Goal: Transaction & Acquisition: Subscribe to service/newsletter

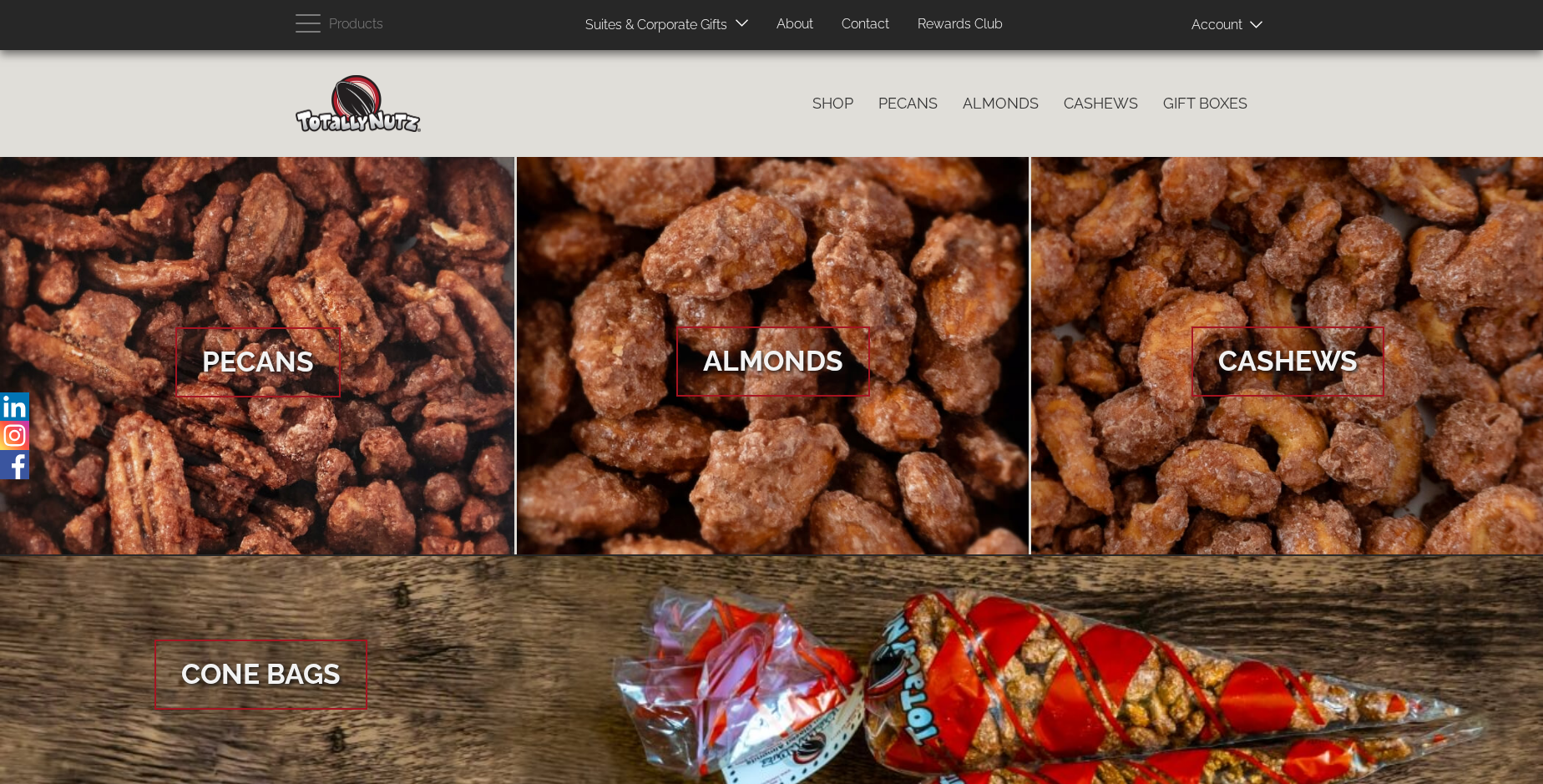
scroll to position [2495, 0]
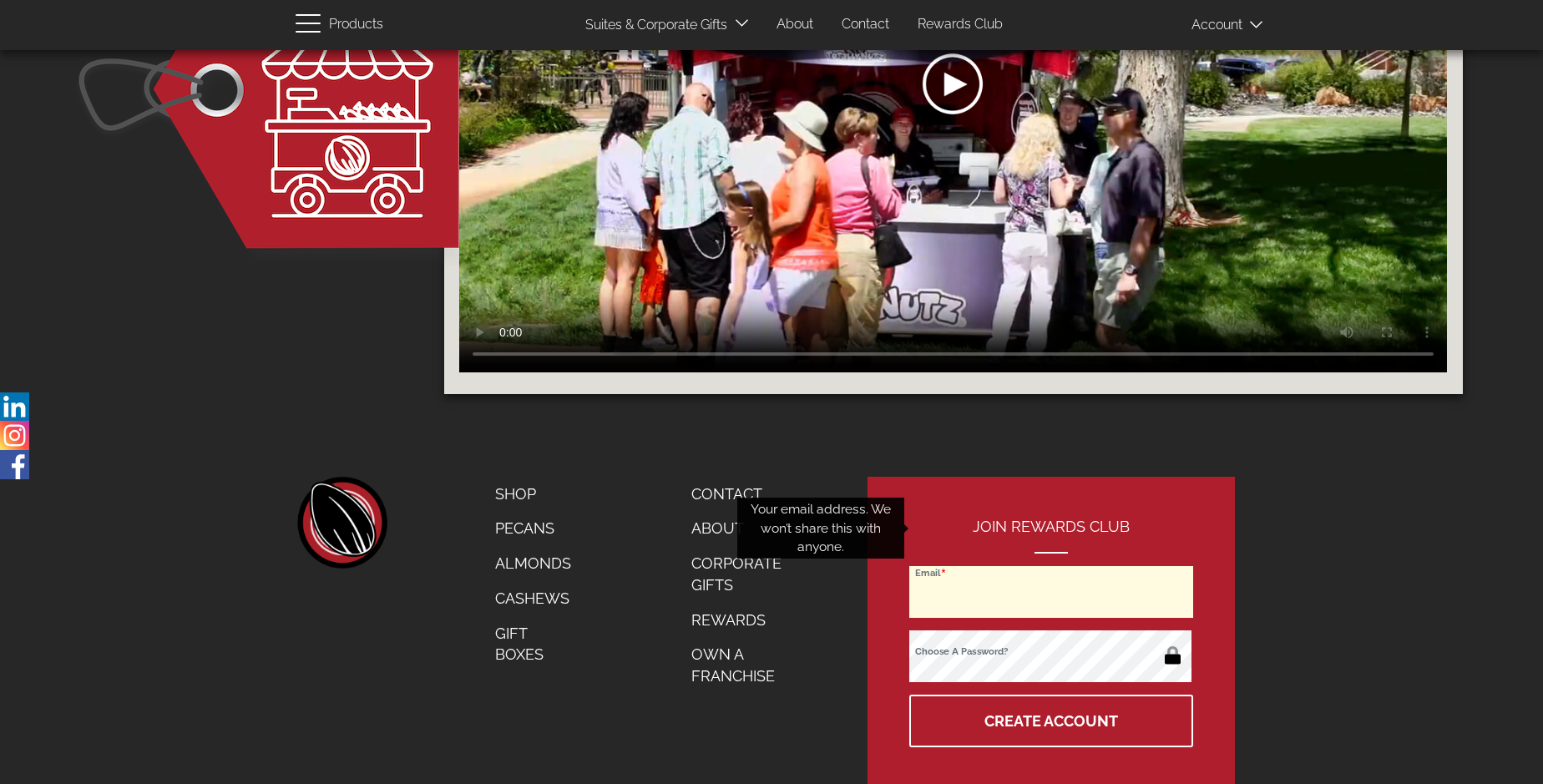
click at [1052, 566] on input "Email" at bounding box center [1051, 592] width 284 height 52
type input "[EMAIL_ADDRESS][DOMAIN_NAME]"
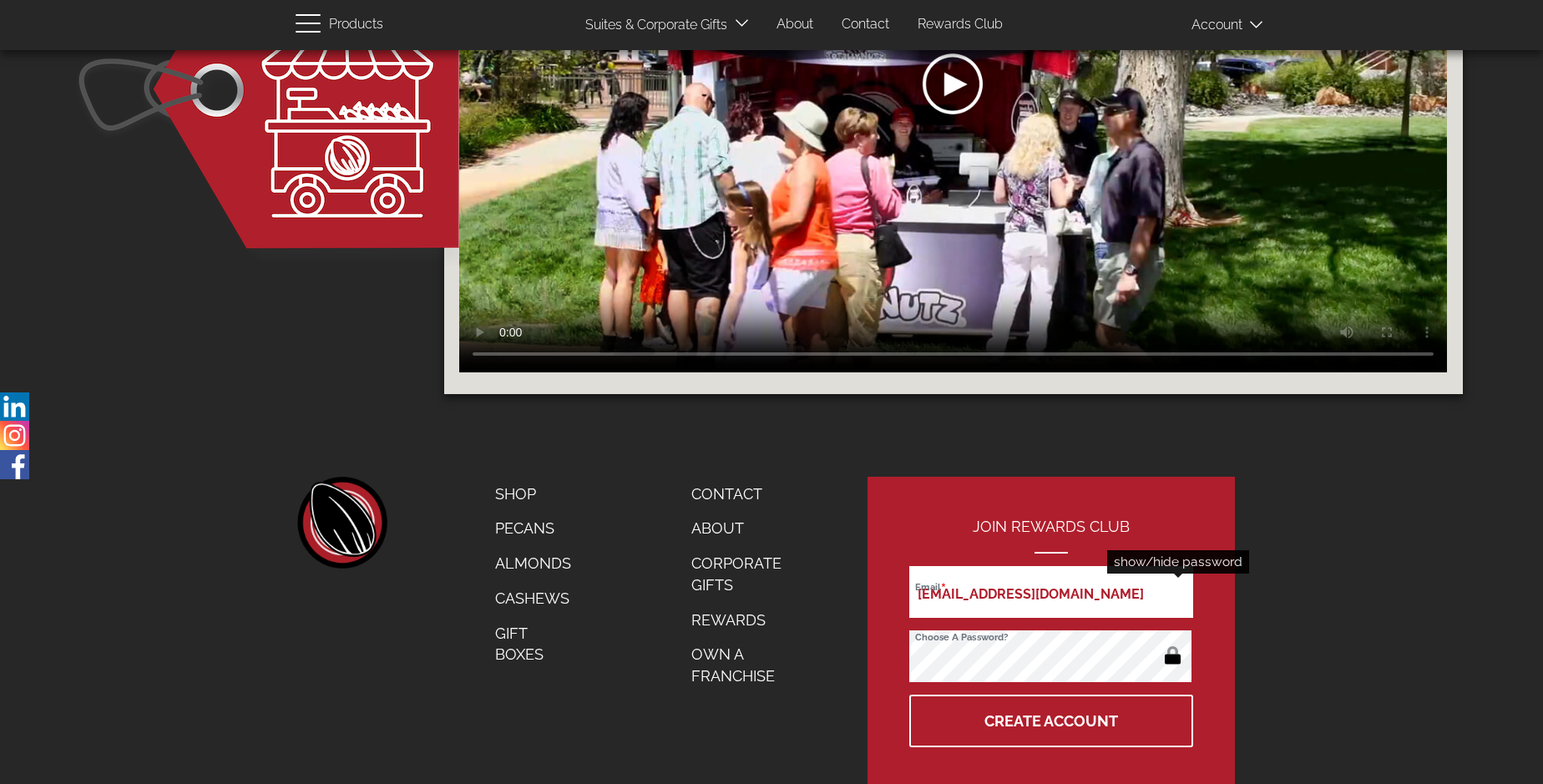
click at [1172, 644] on button "button" at bounding box center [1173, 657] width 33 height 27
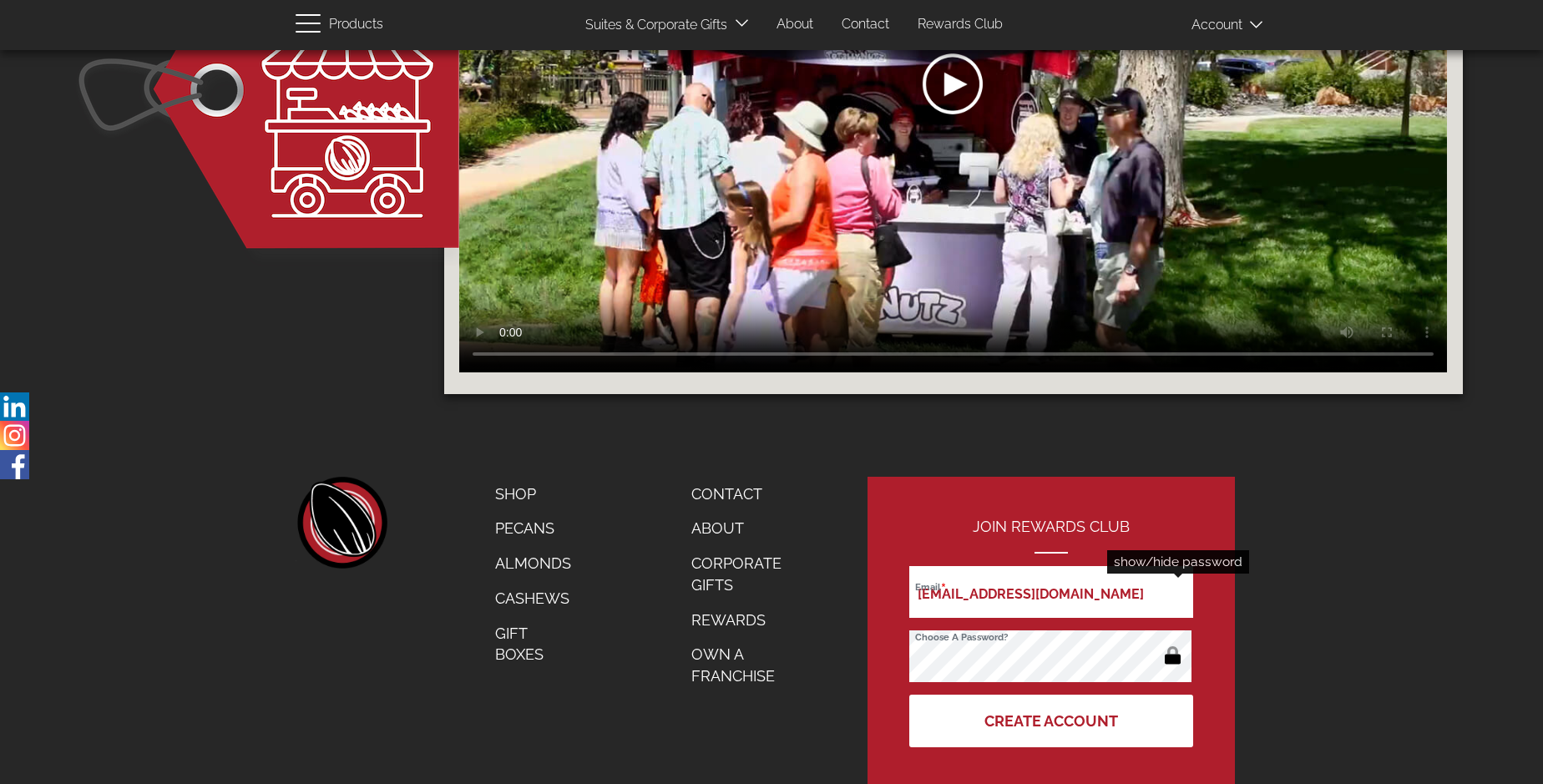
click at [1052, 694] on button "Create Account" at bounding box center [1051, 720] width 284 height 52
